Goal: Task Accomplishment & Management: Manage account settings

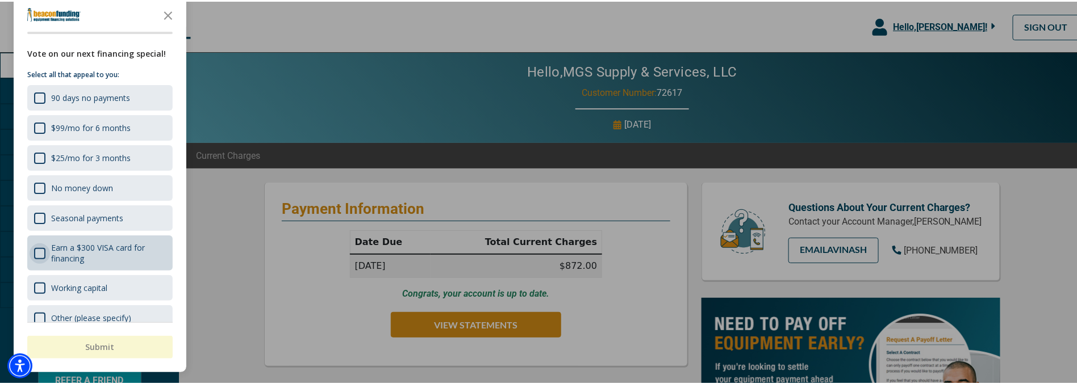
click at [40, 250] on div "Survey" at bounding box center [39, 251] width 11 height 11
click at [99, 349] on button "Submit" at bounding box center [99, 345] width 145 height 23
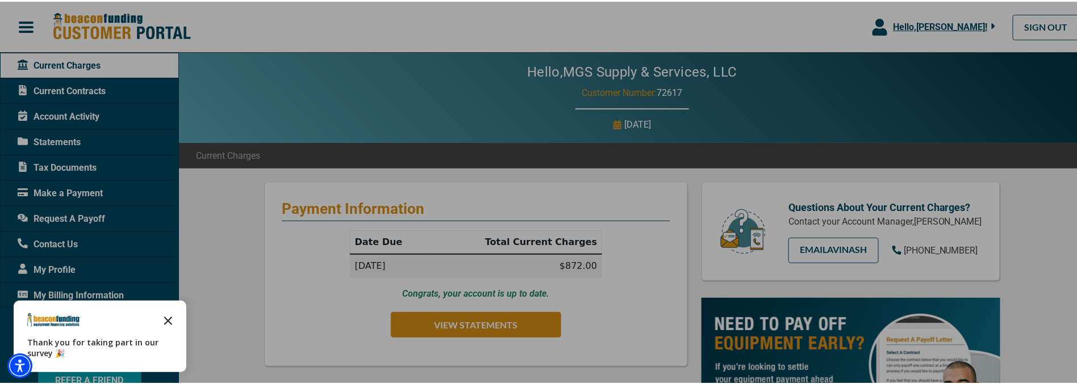
click at [170, 320] on icon "Close the survey" at bounding box center [168, 318] width 23 height 23
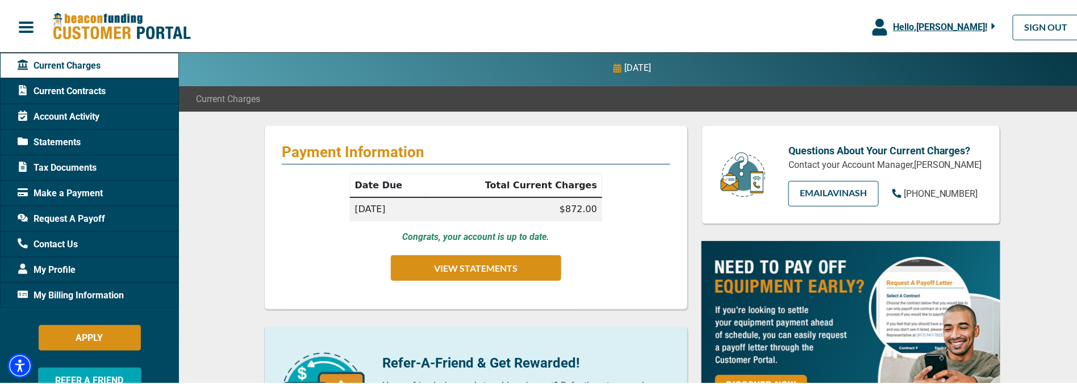
scroll to position [57, 0]
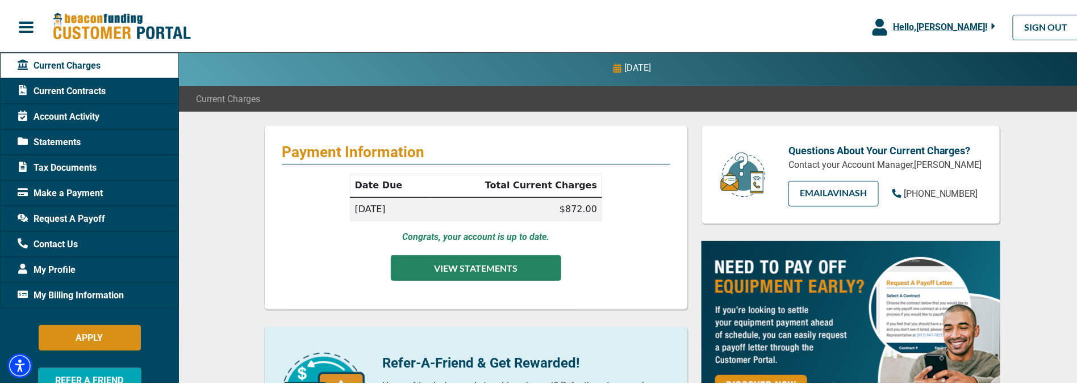
click at [488, 272] on button "VIEW STATEMENTS" at bounding box center [476, 267] width 170 height 26
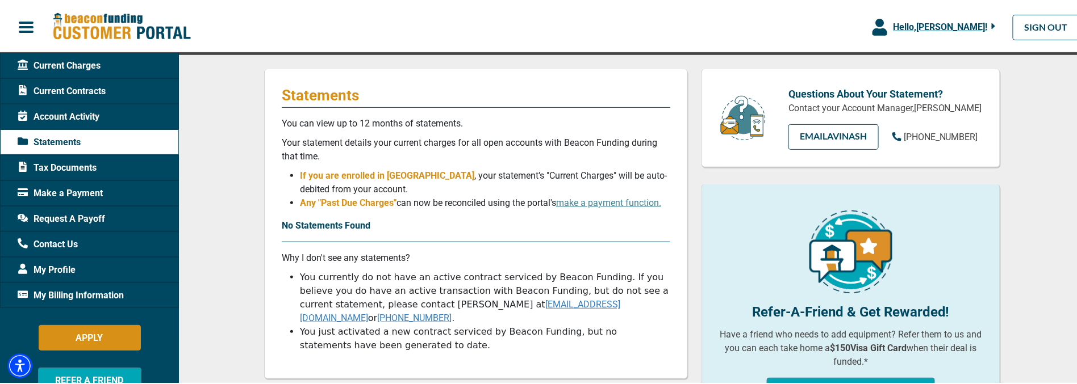
scroll to position [114, 0]
click at [612, 205] on link "make a payment function." at bounding box center [608, 201] width 105 height 11
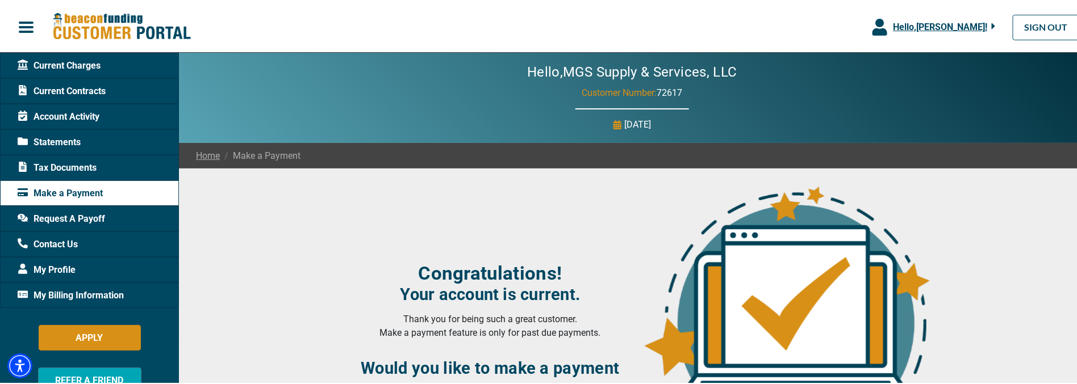
click at [70, 115] on span "Account Activity" at bounding box center [59, 115] width 82 height 14
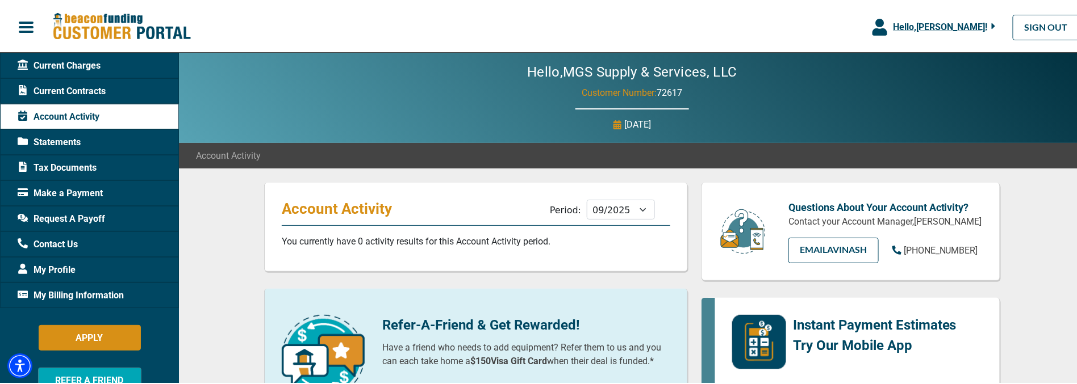
click at [89, 65] on span "Current Charges" at bounding box center [59, 64] width 83 height 14
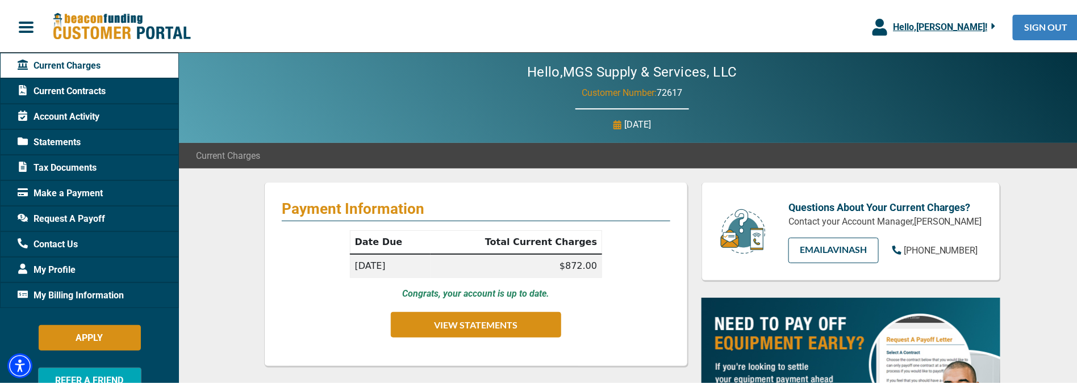
click at [1033, 28] on link "SIGN OUT" at bounding box center [1045, 26] width 67 height 26
